Goal: Register for event/course

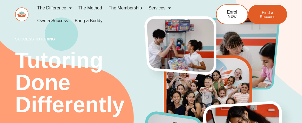
click at [25, 12] on img at bounding box center [21, 14] width 13 height 14
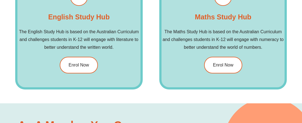
scroll to position [664, 0]
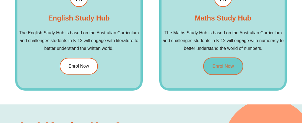
click at [225, 61] on link "Enrol Now" at bounding box center [223, 65] width 40 height 17
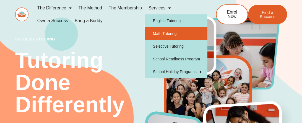
click at [165, 32] on link "Math Tutoring" at bounding box center [176, 33] width 62 height 13
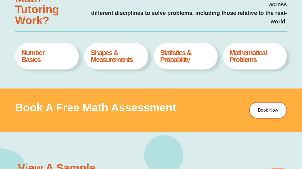
scroll to position [223, 0]
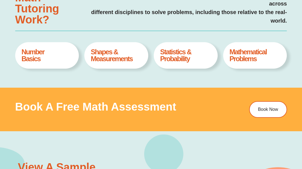
click at [189, 55] on h4 "Statistics & Probability" at bounding box center [185, 56] width 51 height 14
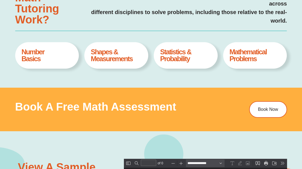
scroll to position [0, 0]
click at [167, 55] on h4 "Statistics & Probability" at bounding box center [185, 56] width 51 height 14
click at [202, 63] on div "Statistics & Probability Book A Free Assesment" at bounding box center [186, 55] width 64 height 27
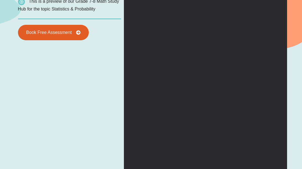
type input "*"
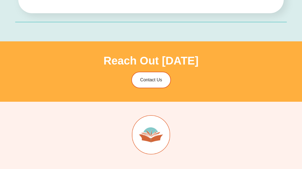
scroll to position [1544, 0]
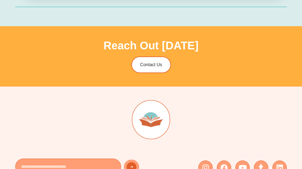
click at [41, 122] on input "Email" at bounding box center [68, 167] width 106 height 16
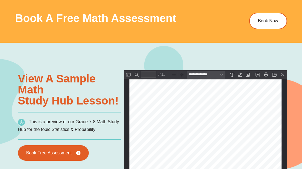
scroll to position [313, 0]
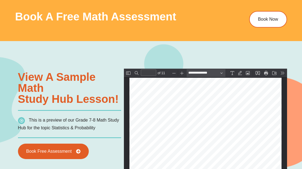
click at [22, 120] on img at bounding box center [21, 120] width 7 height 7
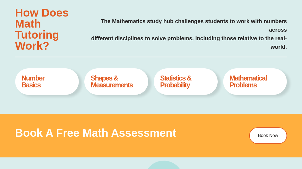
scroll to position [195, 0]
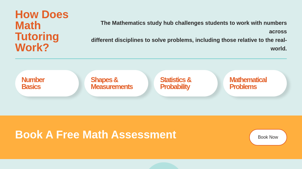
click at [180, 85] on h4 "Statistics & Probability" at bounding box center [185, 83] width 51 height 14
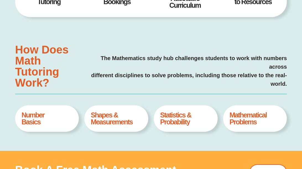
scroll to position [160, 0]
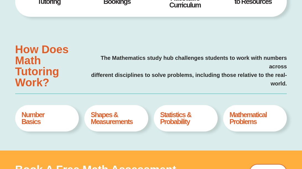
click at [196, 121] on h4 "Statistics & Probability" at bounding box center [185, 119] width 51 height 14
click at [20, 117] on div "Number Basics Book A Free Assesment" at bounding box center [47, 118] width 64 height 27
click at [22, 117] on h4 "Number Basics" at bounding box center [47, 119] width 51 height 14
click at [28, 119] on h4 "Number Basics" at bounding box center [47, 119] width 51 height 14
click at [177, 114] on h4 "Statistics & Probability" at bounding box center [185, 119] width 51 height 14
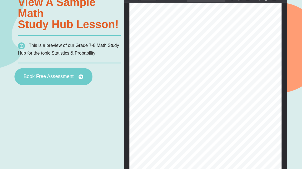
scroll to position [388, 0]
click at [61, 72] on link "Book Free Assessment" at bounding box center [53, 76] width 78 height 17
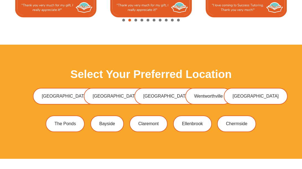
scroll to position [1318, 0]
